Goal: Task Accomplishment & Management: Manage account settings

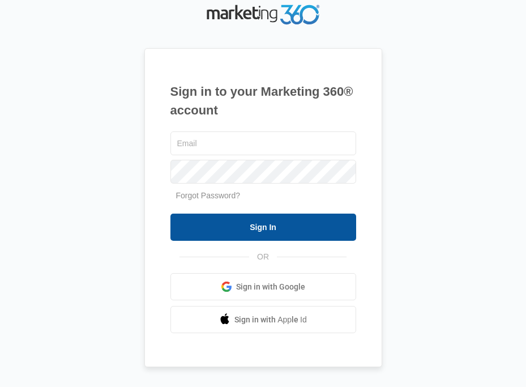
type input "[EMAIL_ADDRESS][DOMAIN_NAME]"
click at [249, 231] on input "Sign In" at bounding box center [264, 227] width 186 height 27
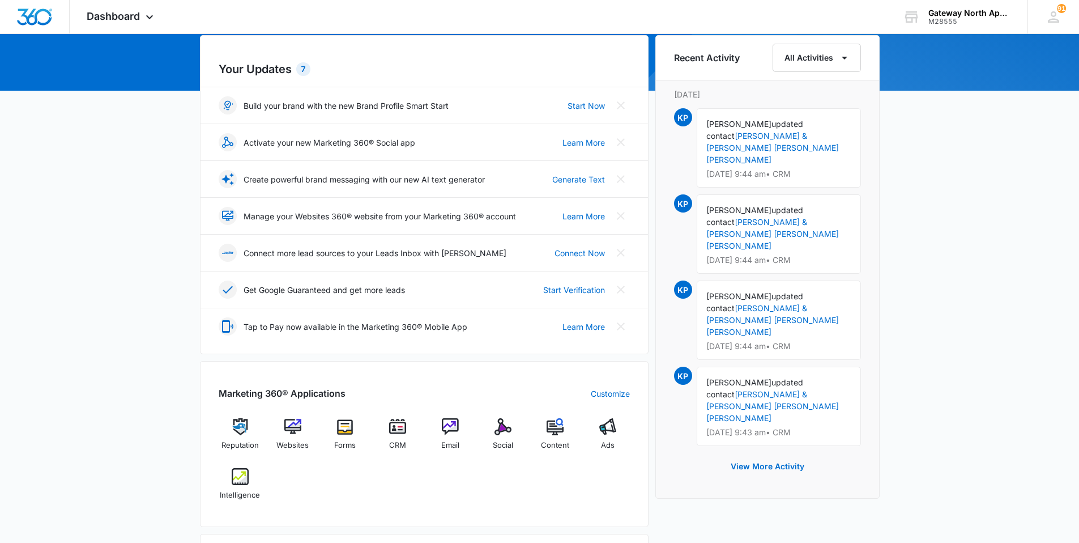
scroll to position [170, 0]
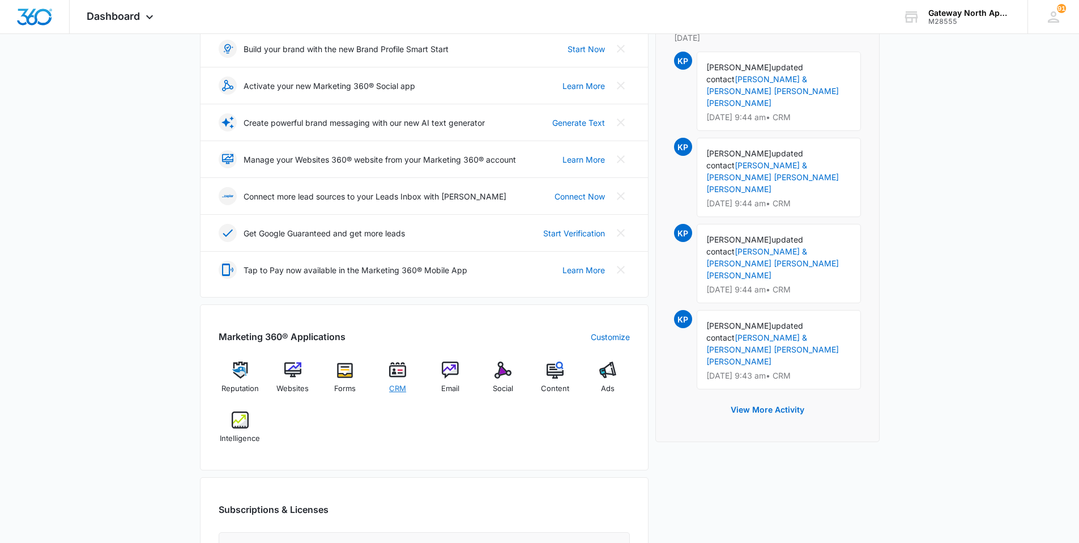
click at [392, 364] on img at bounding box center [397, 369] width 17 height 17
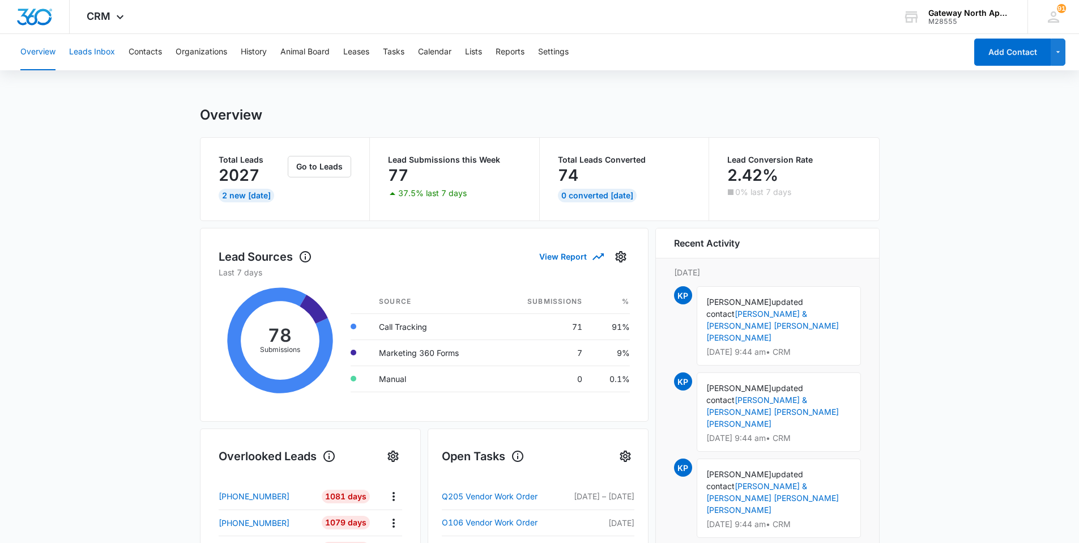
click at [99, 50] on button "Leads Inbox" at bounding box center [92, 52] width 46 height 36
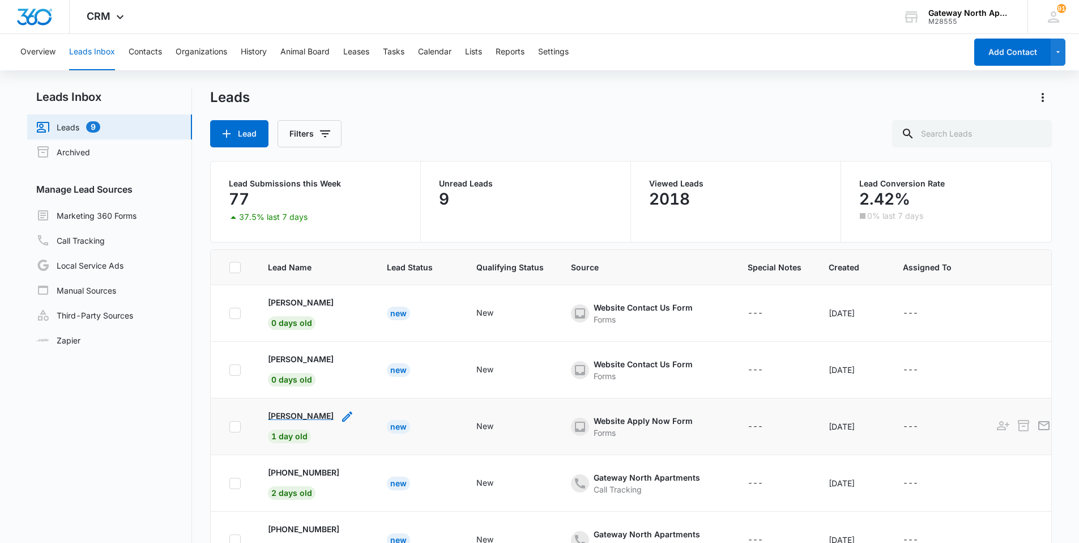
click at [308, 364] on p "[PERSON_NAME]" at bounding box center [301, 416] width 66 height 12
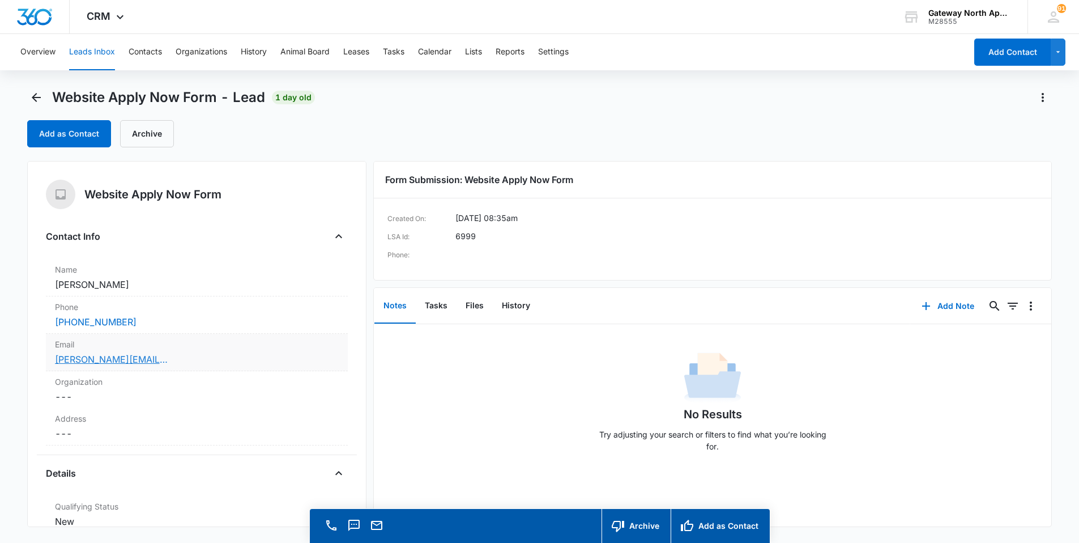
click at [142, 360] on link "[PERSON_NAME][EMAIL_ADDRESS][DOMAIN_NAME]" at bounding box center [111, 359] width 113 height 14
click at [38, 97] on icon "Back" at bounding box center [36, 97] width 9 height 9
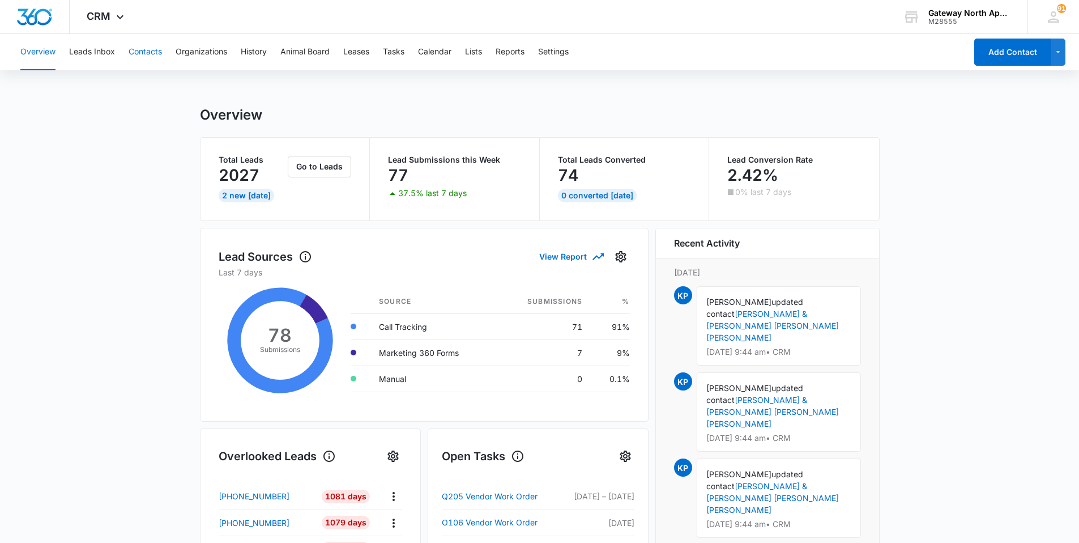
click at [145, 56] on button "Contacts" at bounding box center [145, 52] width 33 height 36
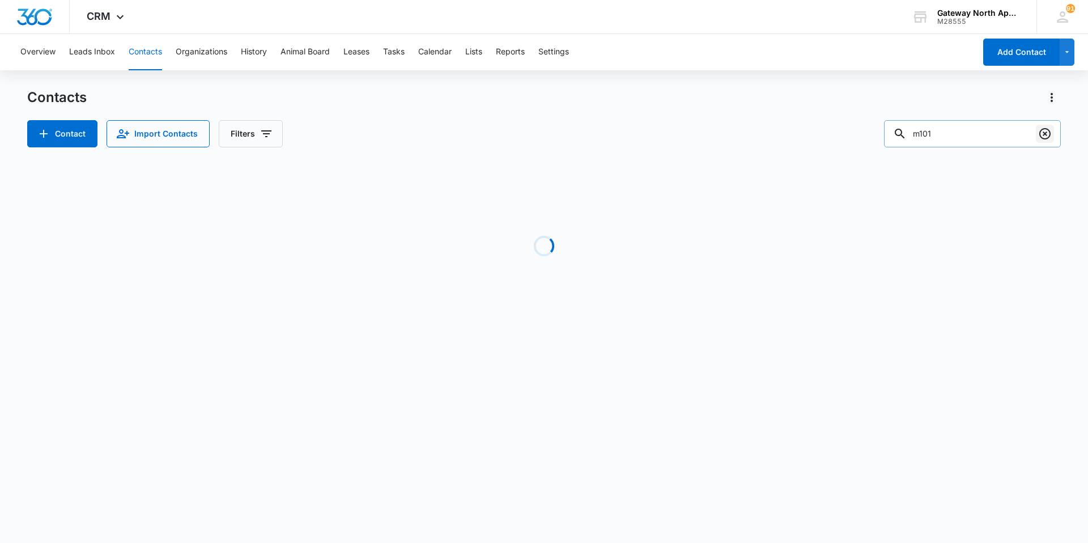
click at [526, 134] on icon "Clear" at bounding box center [1045, 134] width 14 height 14
click at [526, 127] on input "text" at bounding box center [981, 133] width 160 height 27
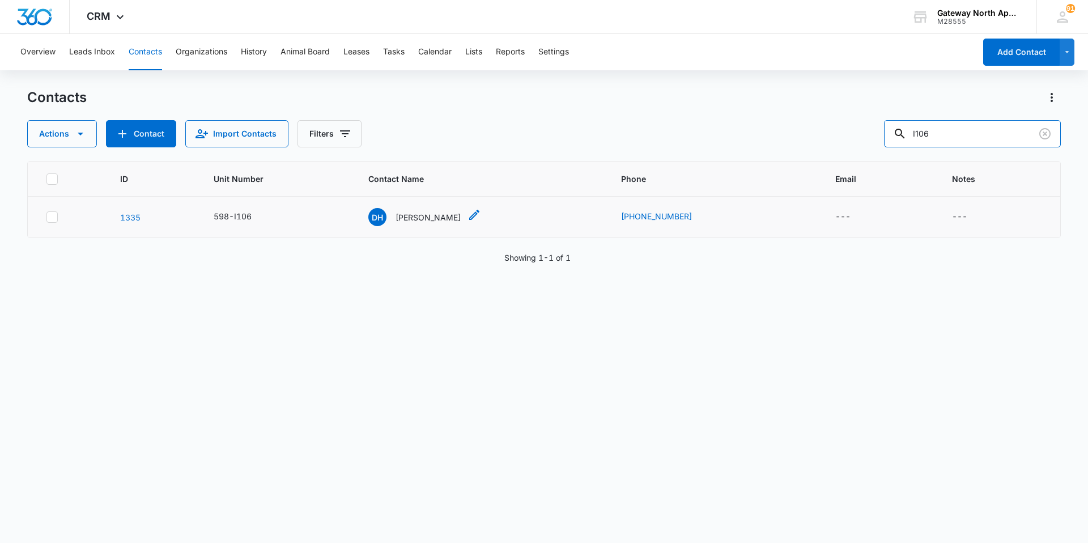
type input "I106"
click at [419, 216] on p "[PERSON_NAME]" at bounding box center [427, 217] width 65 height 12
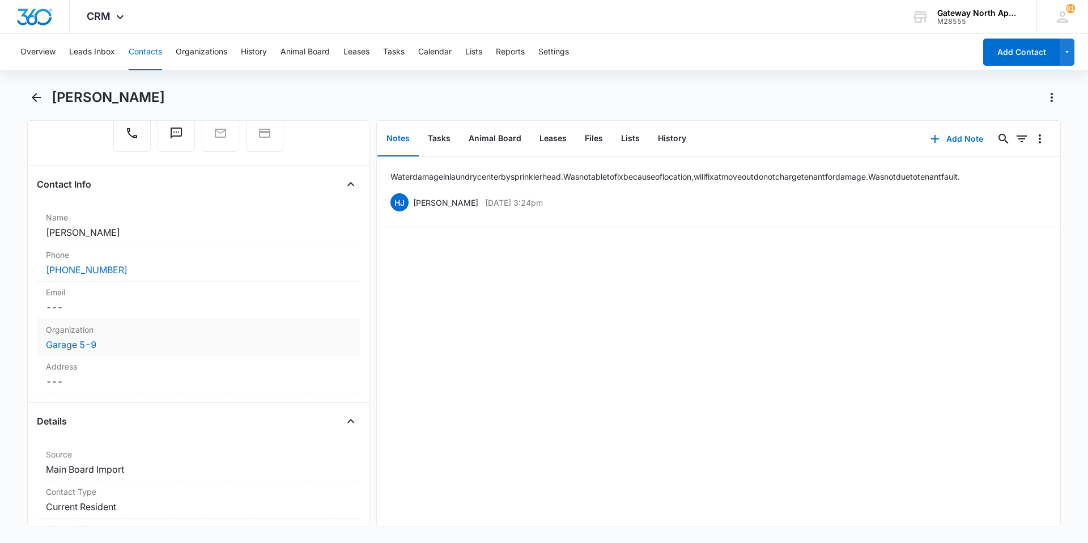
scroll to position [170, 0]
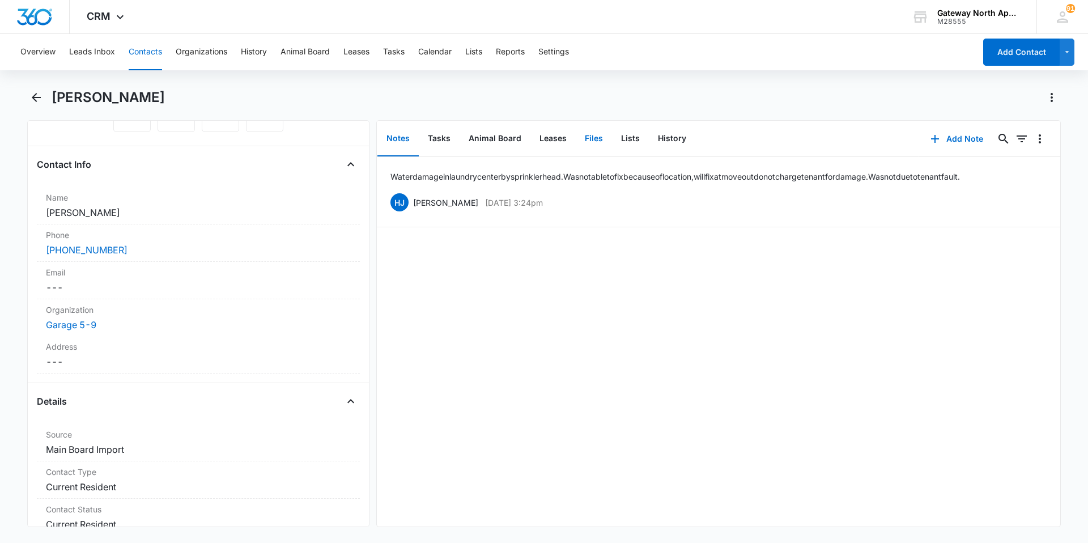
click at [526, 139] on button "Files" at bounding box center [594, 138] width 36 height 35
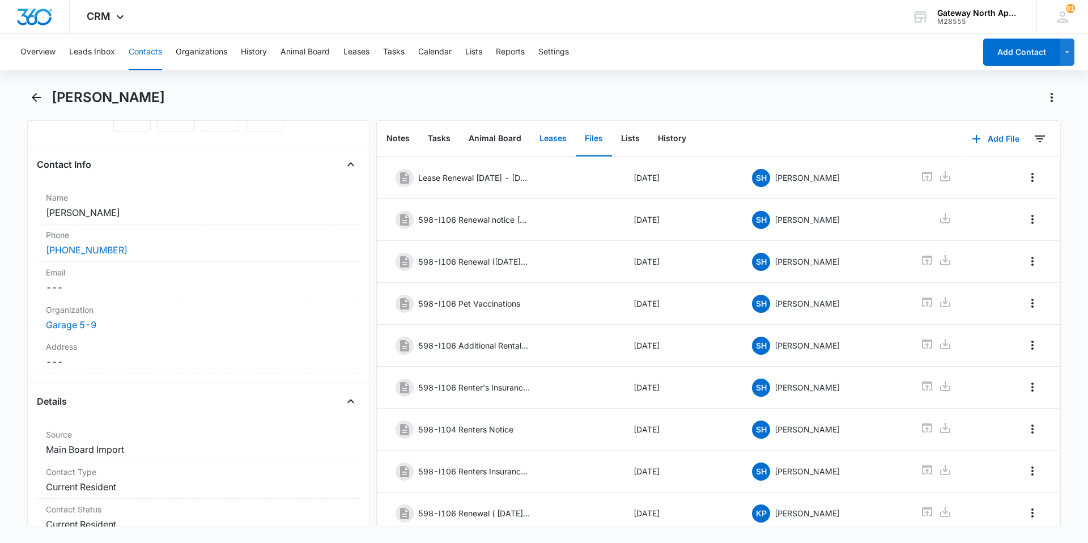
scroll to position [113, 0]
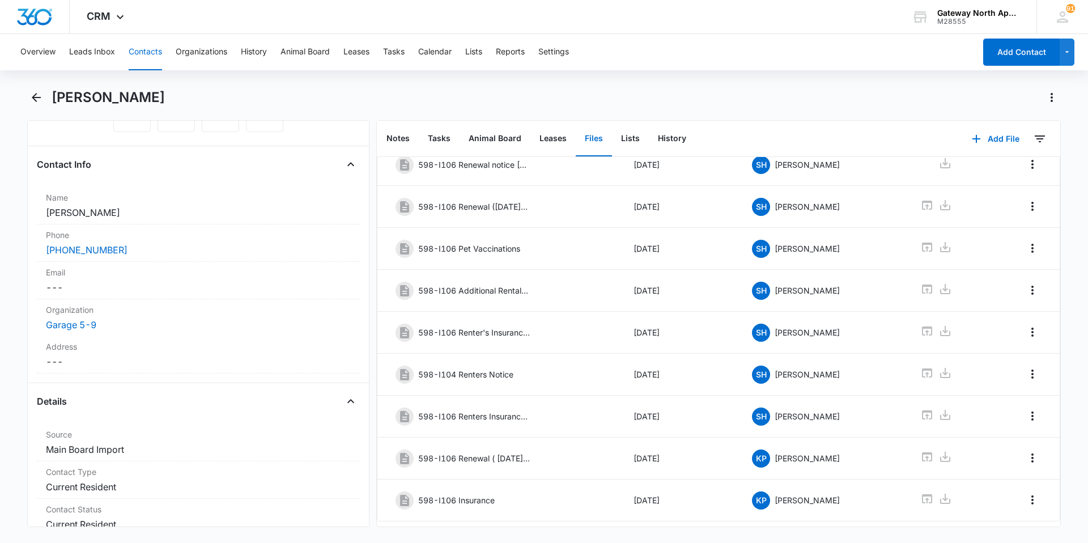
click at [526, 134] on button "Files" at bounding box center [594, 138] width 36 height 35
click at [526, 143] on button "Add File" at bounding box center [995, 138] width 70 height 27
click at [526, 176] on div "Upload Files" at bounding box center [980, 175] width 45 height 8
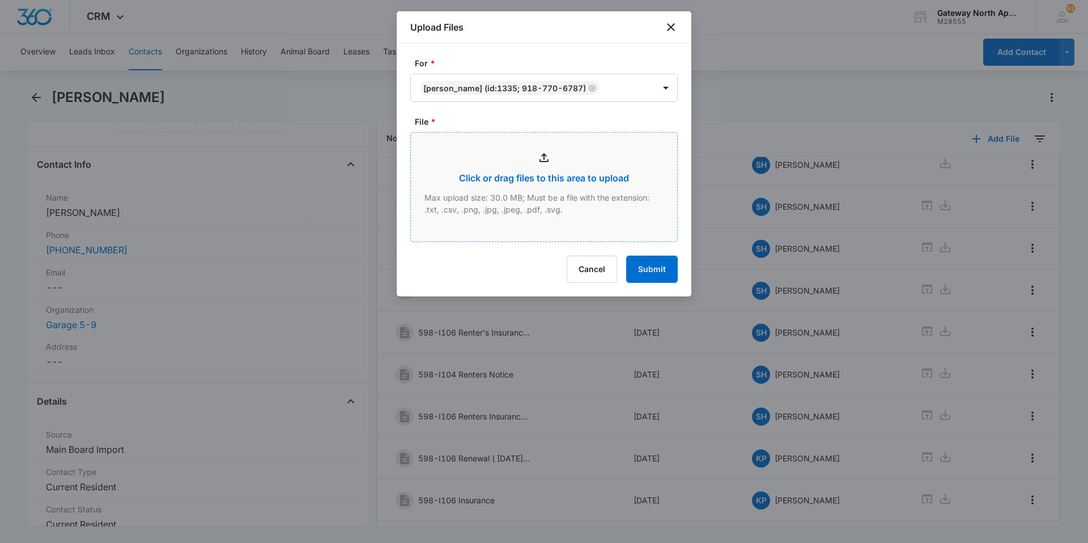
type input "C:\fakepath\Xerox Scan_10132025082416.pdf"
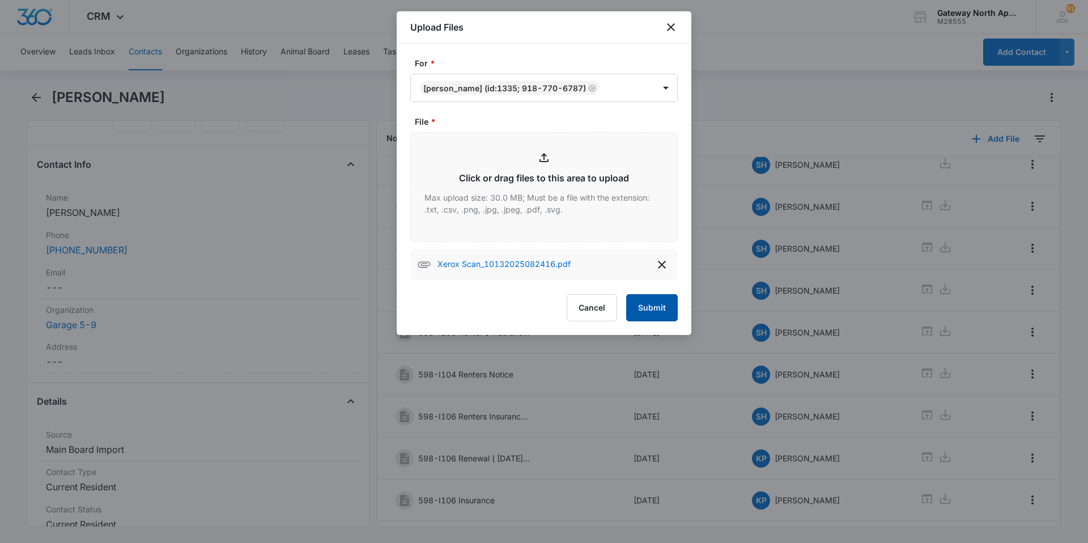
click at [526, 306] on button "Submit" at bounding box center [652, 307] width 52 height 27
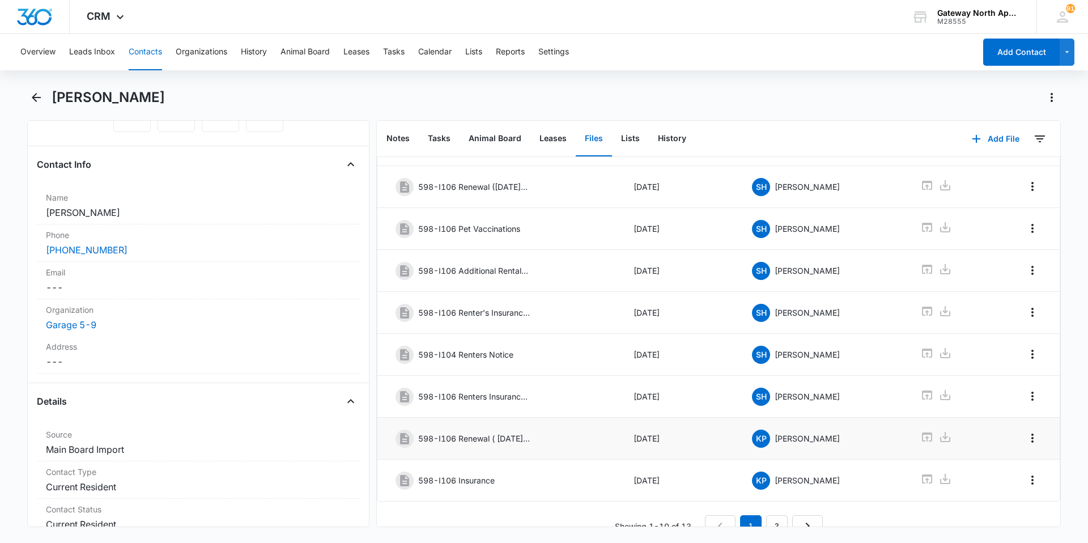
scroll to position [152, 0]
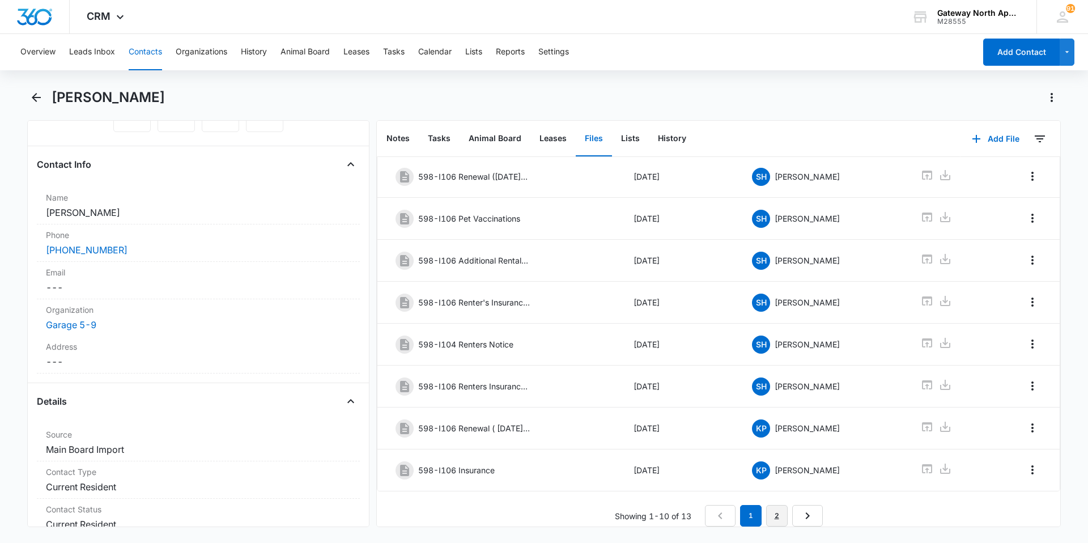
click at [526, 364] on link "2" at bounding box center [777, 516] width 22 height 22
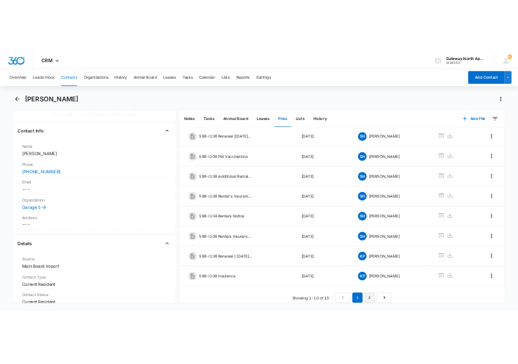
scroll to position [0, 0]
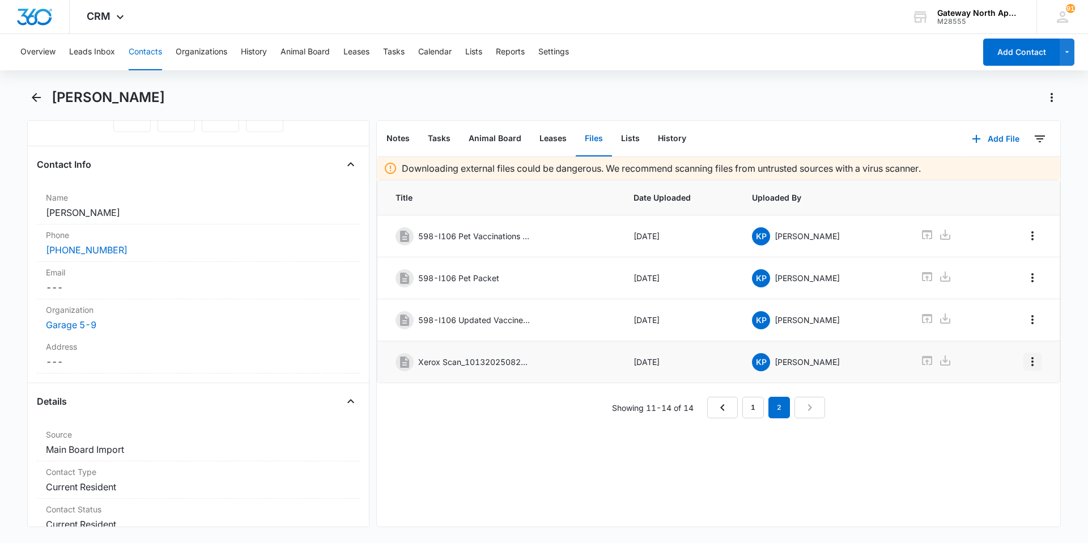
click at [526, 361] on icon "Overflow Menu" at bounding box center [1033, 362] width 14 height 14
click at [526, 364] on button "Edit" at bounding box center [1000, 393] width 65 height 17
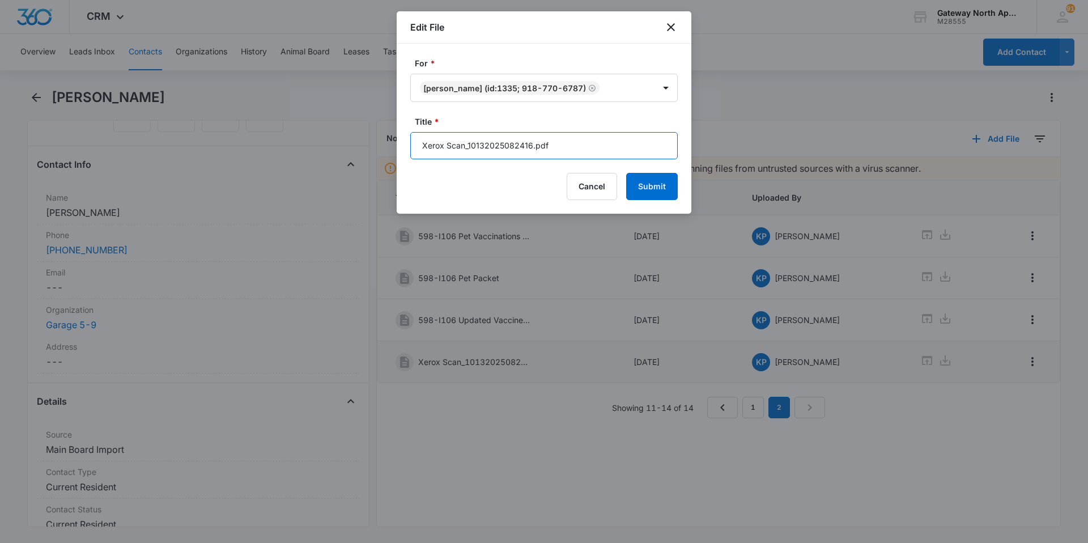
drag, startPoint x: 575, startPoint y: 144, endPoint x: 379, endPoint y: 153, distance: 196.2
click at [379, 153] on body "CRM Apps Reputation Websites Forms CRM Email Social Content Ads Intelligence Fi…" at bounding box center [544, 271] width 1088 height 543
type input "598-I106 Renewal [DATE]-[DATE]"
click at [526, 188] on button "Submit" at bounding box center [652, 186] width 52 height 27
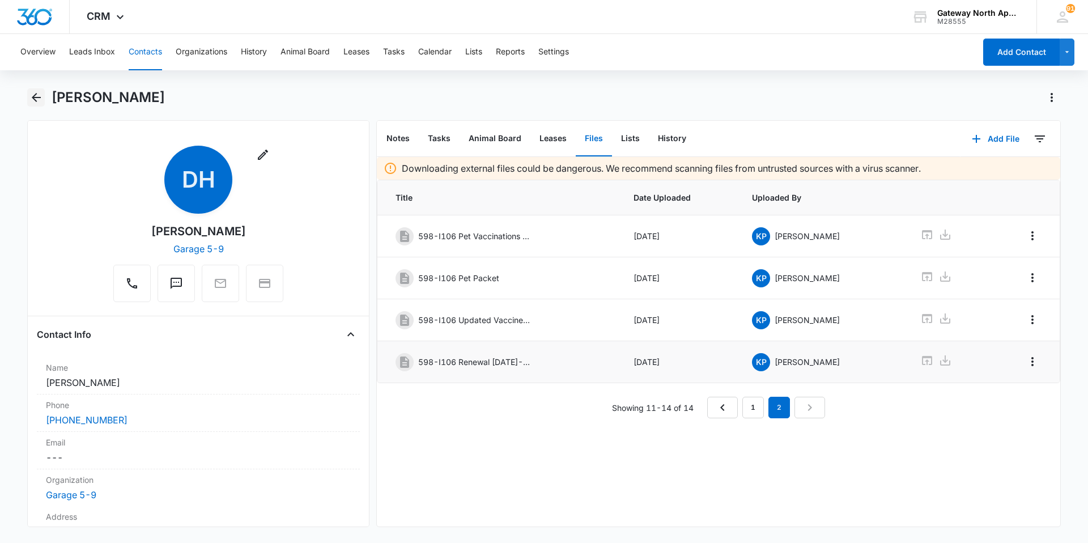
click at [32, 100] on icon "Back" at bounding box center [36, 98] width 14 height 14
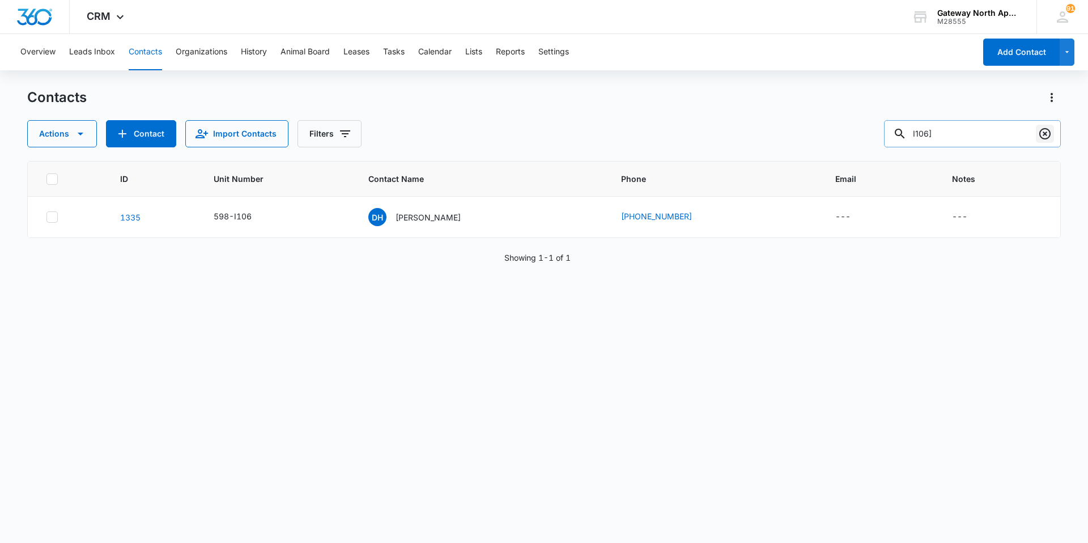
click at [526, 134] on icon "Clear" at bounding box center [1045, 134] width 14 height 14
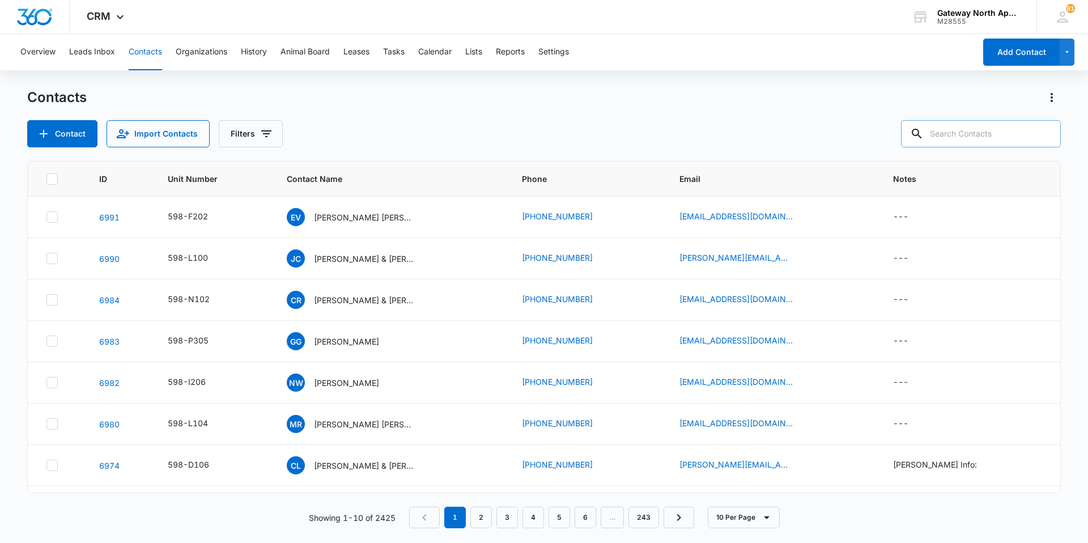
click at [526, 134] on input "text" at bounding box center [981, 133] width 160 height 27
type input "j100"
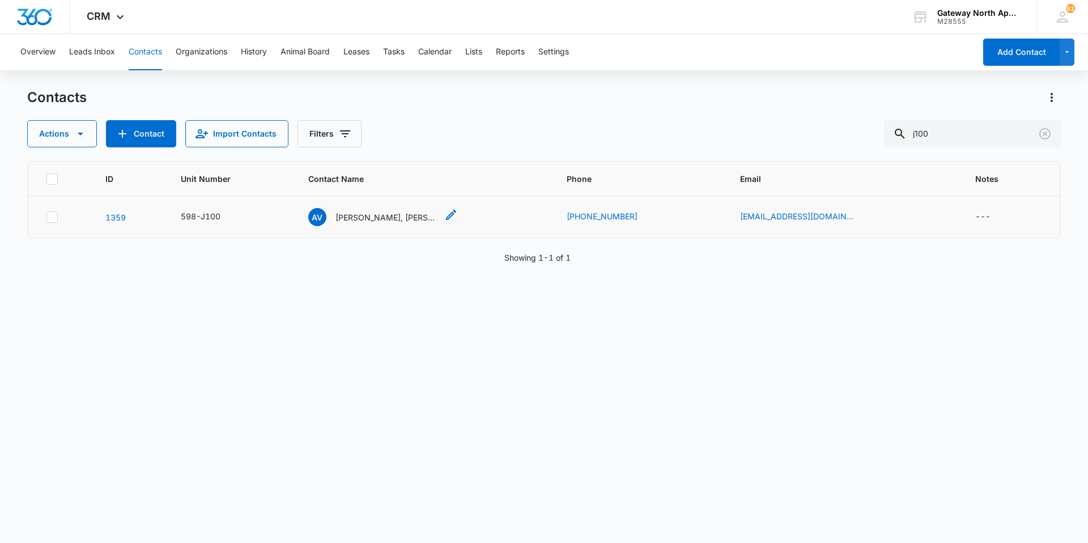
click at [393, 215] on p "[PERSON_NAME], [PERSON_NAME] & [PERSON_NAME]" at bounding box center [386, 217] width 102 height 12
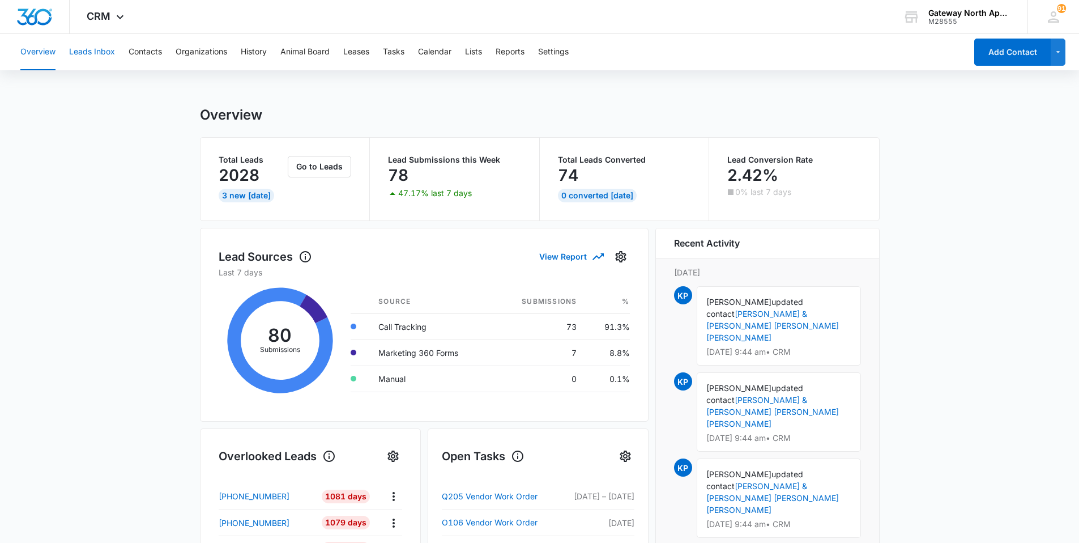
click at [100, 49] on button "Leads Inbox" at bounding box center [92, 52] width 46 height 36
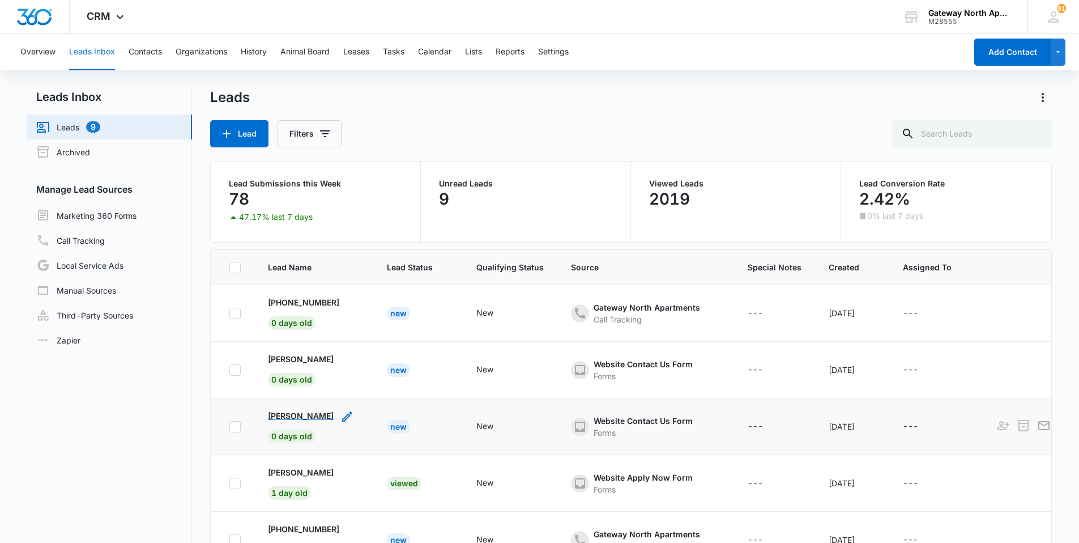
click at [301, 364] on p "[PERSON_NAME]" at bounding box center [301, 416] width 66 height 12
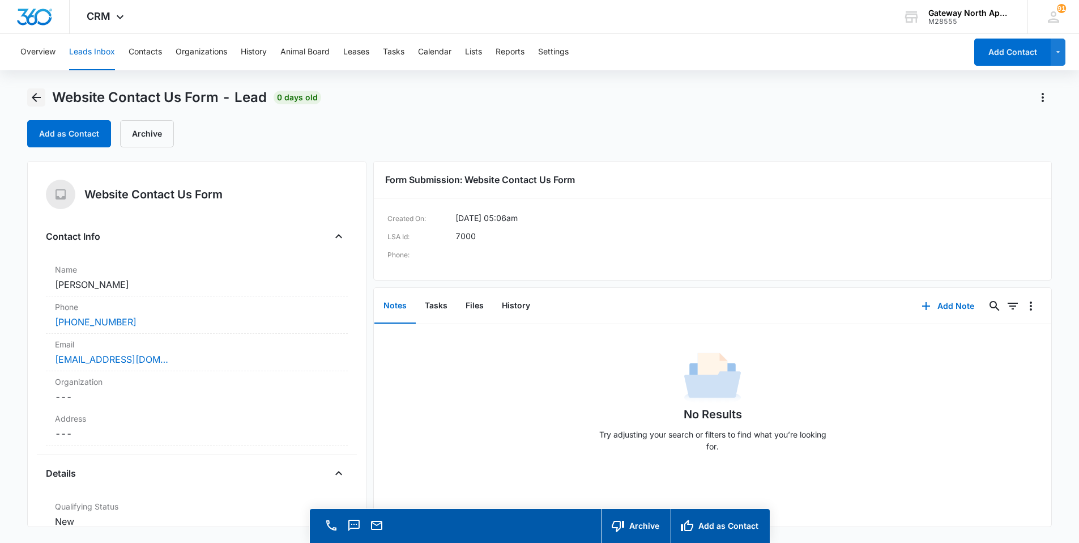
click at [41, 97] on icon "Back" at bounding box center [36, 98] width 14 height 14
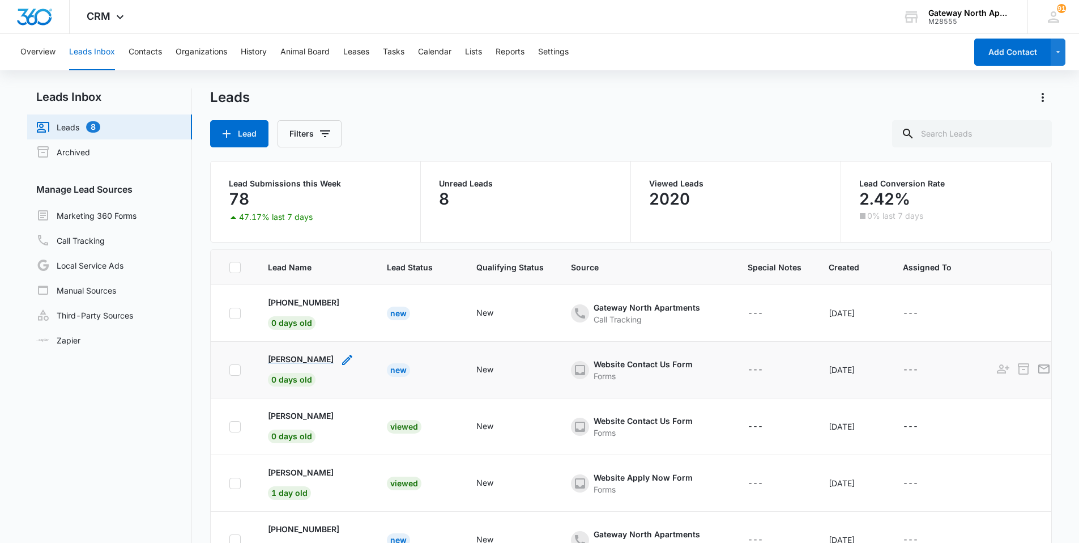
click at [296, 357] on p "[PERSON_NAME]" at bounding box center [301, 359] width 66 height 12
